Goal: Check status: Check status

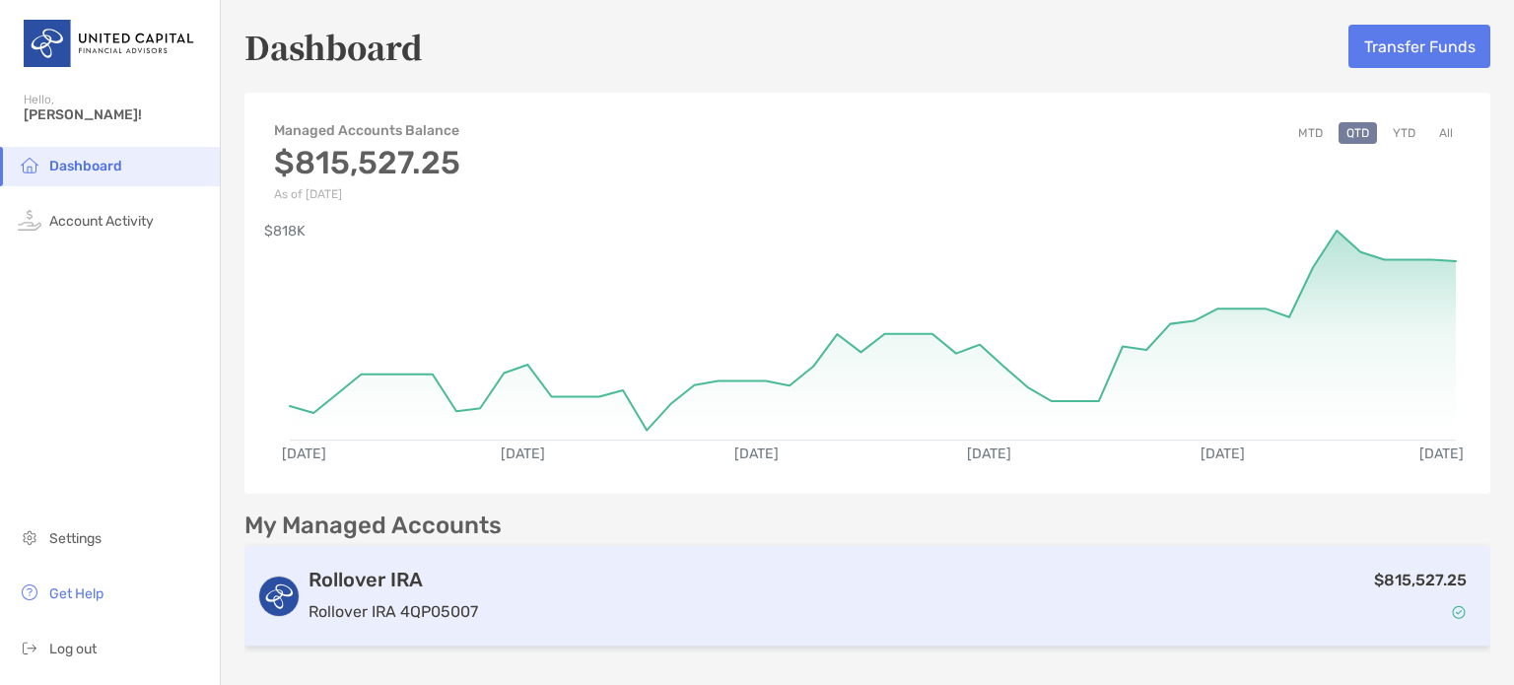
click at [931, 602] on div "$815,527.25" at bounding box center [982, 596] width 993 height 57
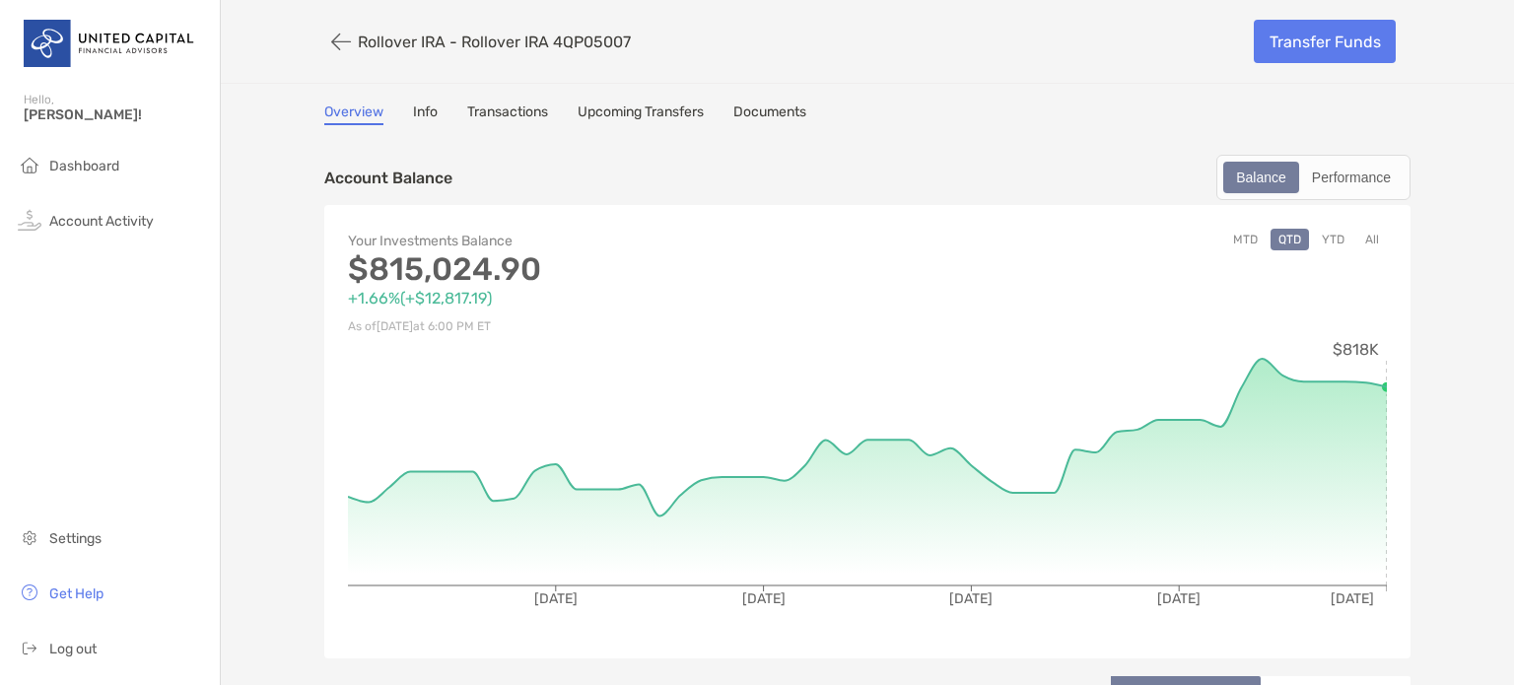
click at [1324, 238] on button "YTD" at bounding box center [1333, 240] width 38 height 22
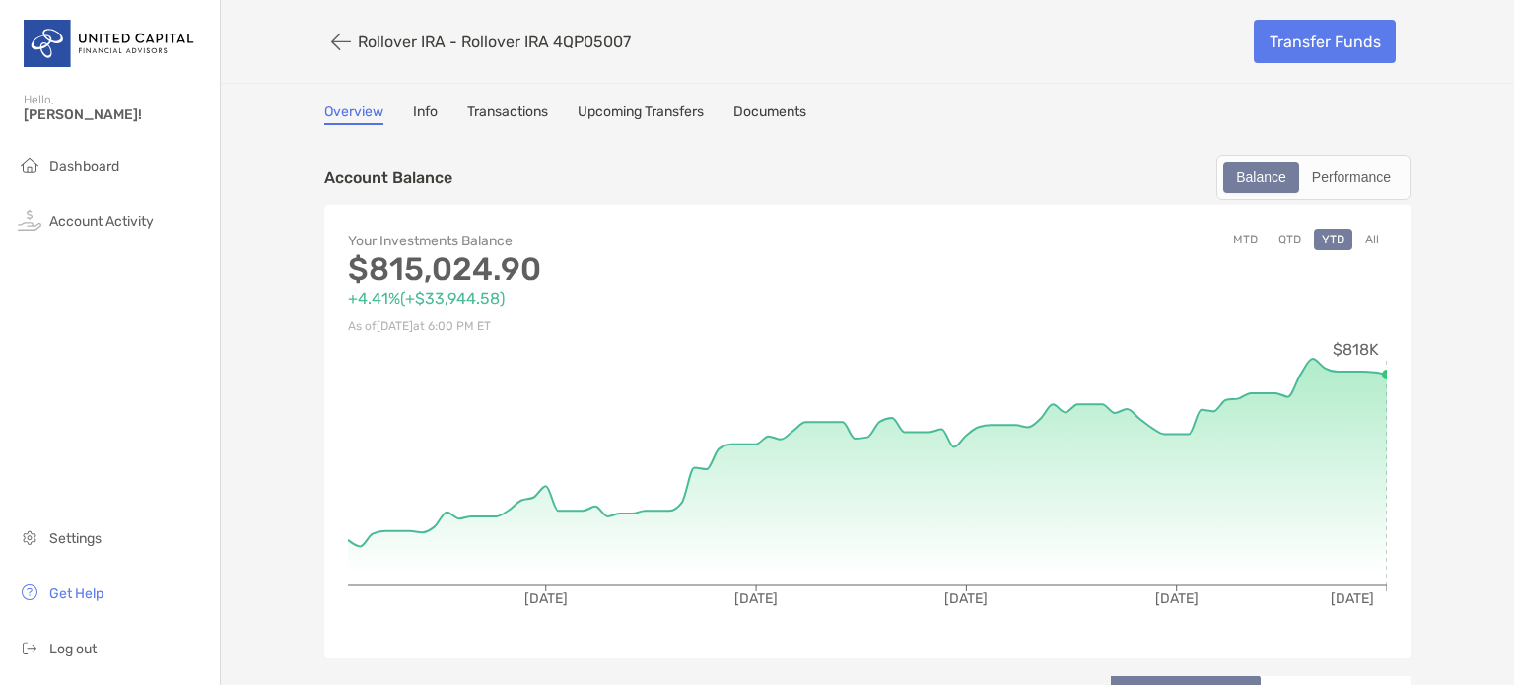
click at [1368, 235] on button "All" at bounding box center [1372, 240] width 30 height 22
click at [1235, 240] on button "MTD" at bounding box center [1245, 240] width 40 height 22
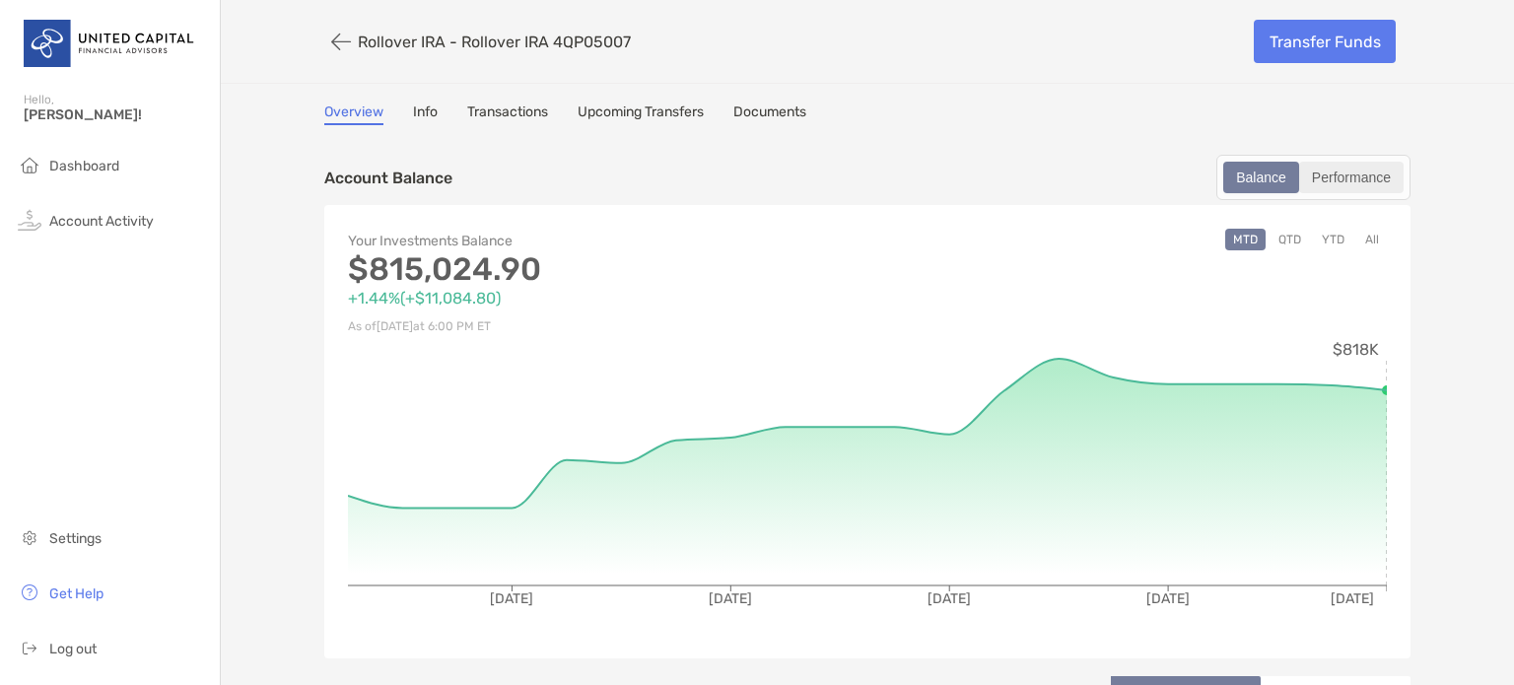
click at [1333, 176] on div "Performance" at bounding box center [1351, 178] width 101 height 28
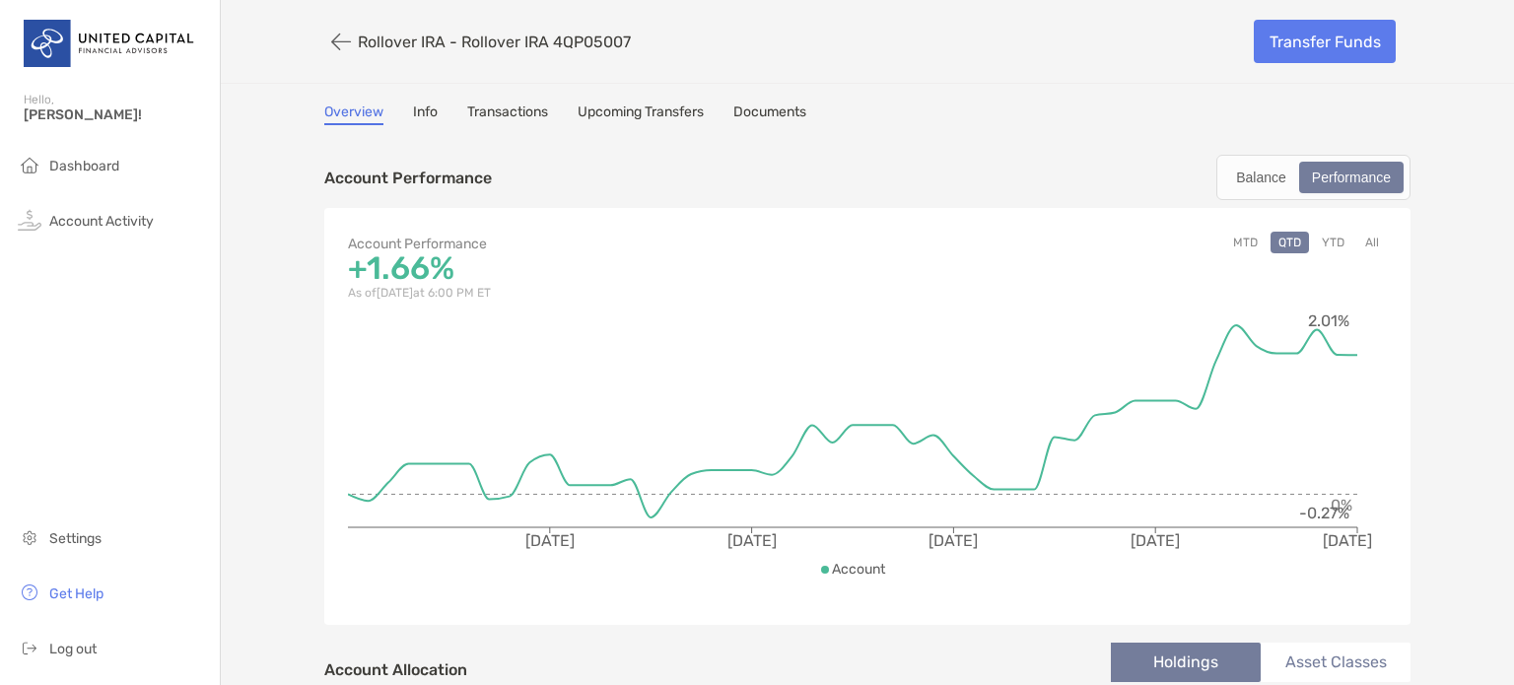
click at [1325, 239] on button "YTD" at bounding box center [1333, 243] width 38 height 22
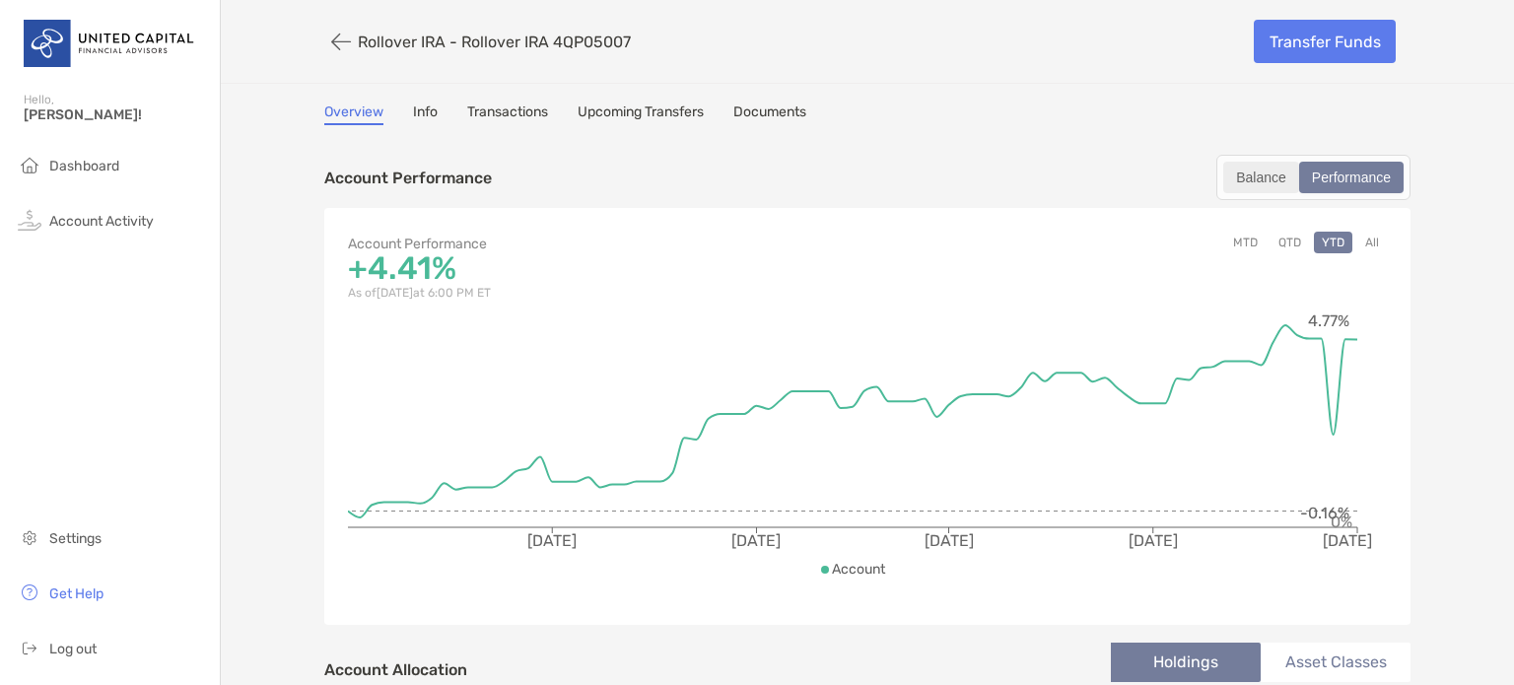
click at [1254, 180] on div "Balance" at bounding box center [1261, 178] width 72 height 28
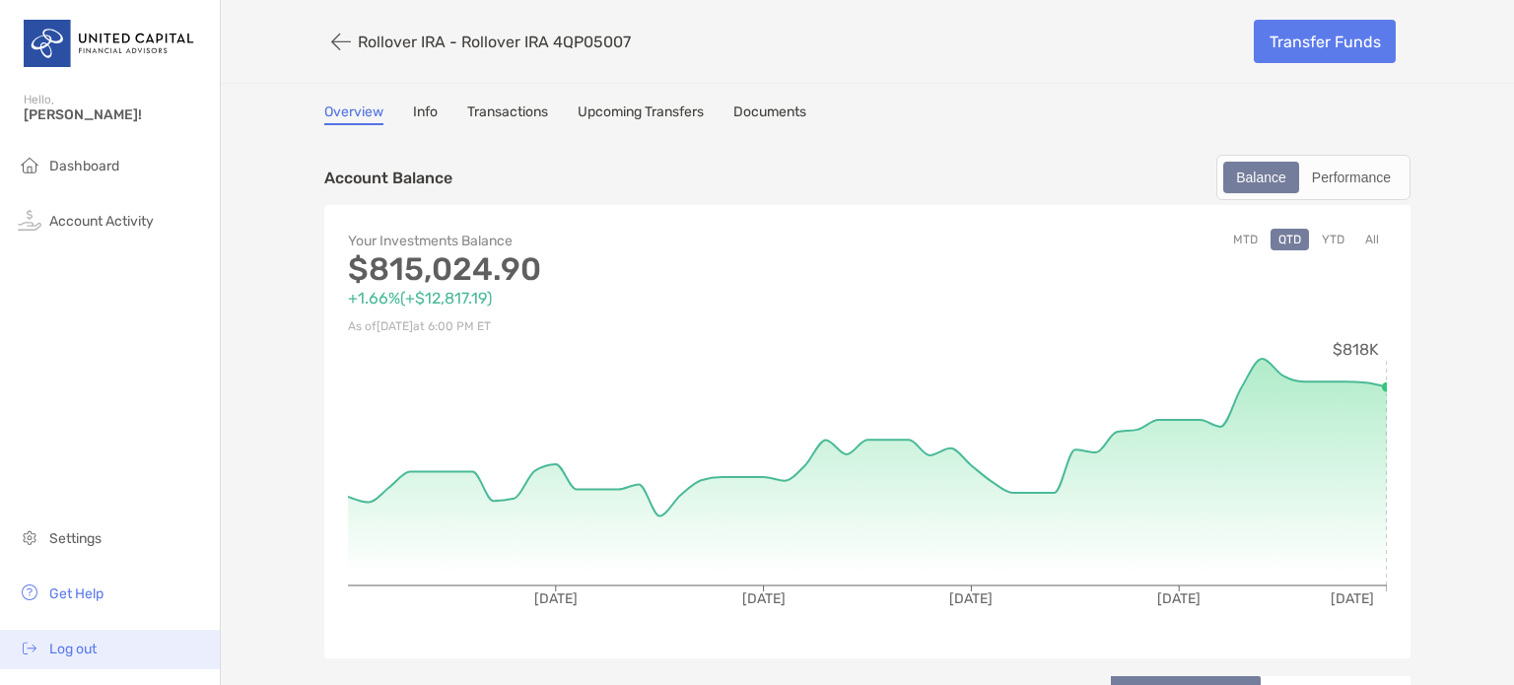
click at [74, 653] on span "Log out" at bounding box center [72, 649] width 47 height 17
